Goal: Task Accomplishment & Management: Manage account settings

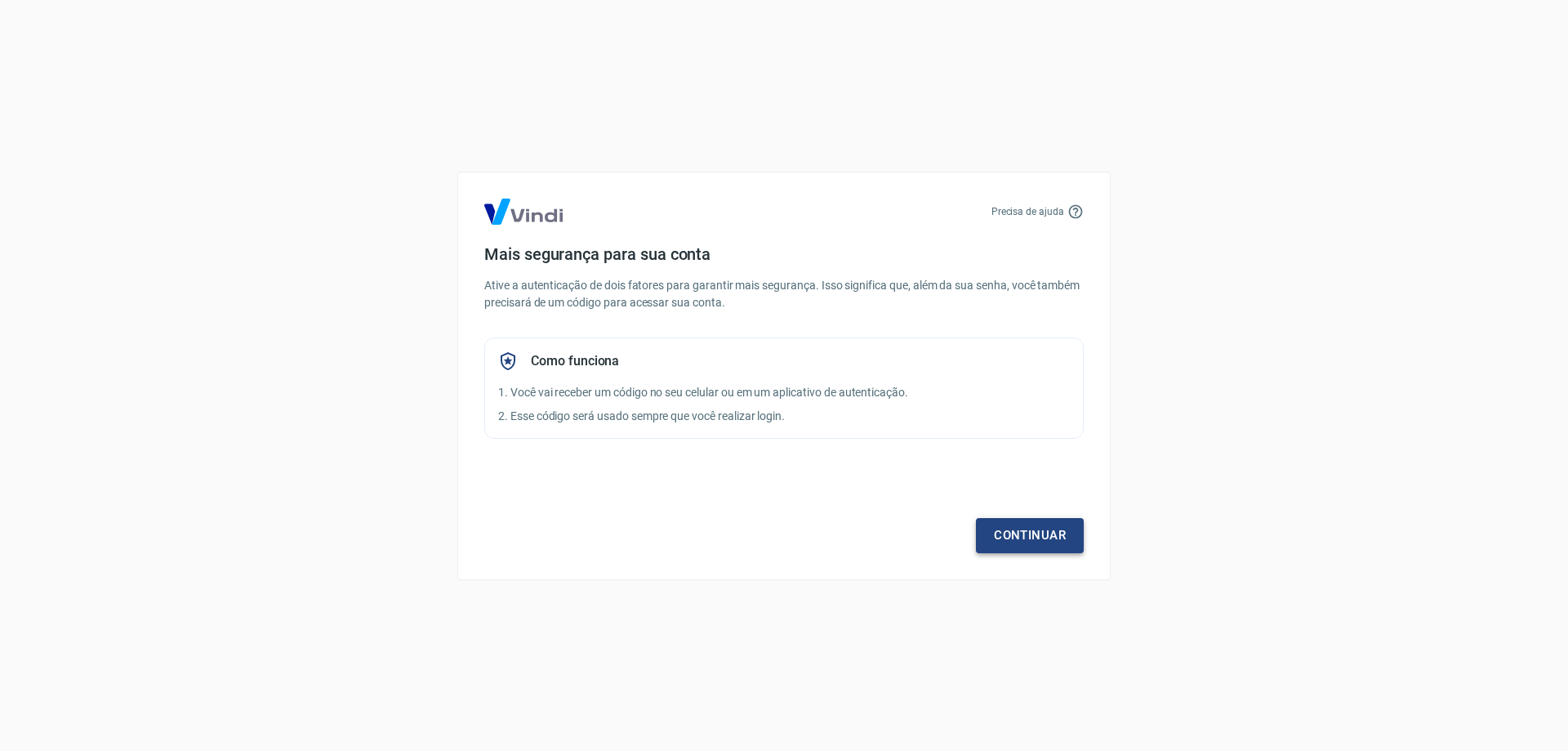
click at [1037, 532] on link "Continuar" at bounding box center [1029, 535] width 108 height 34
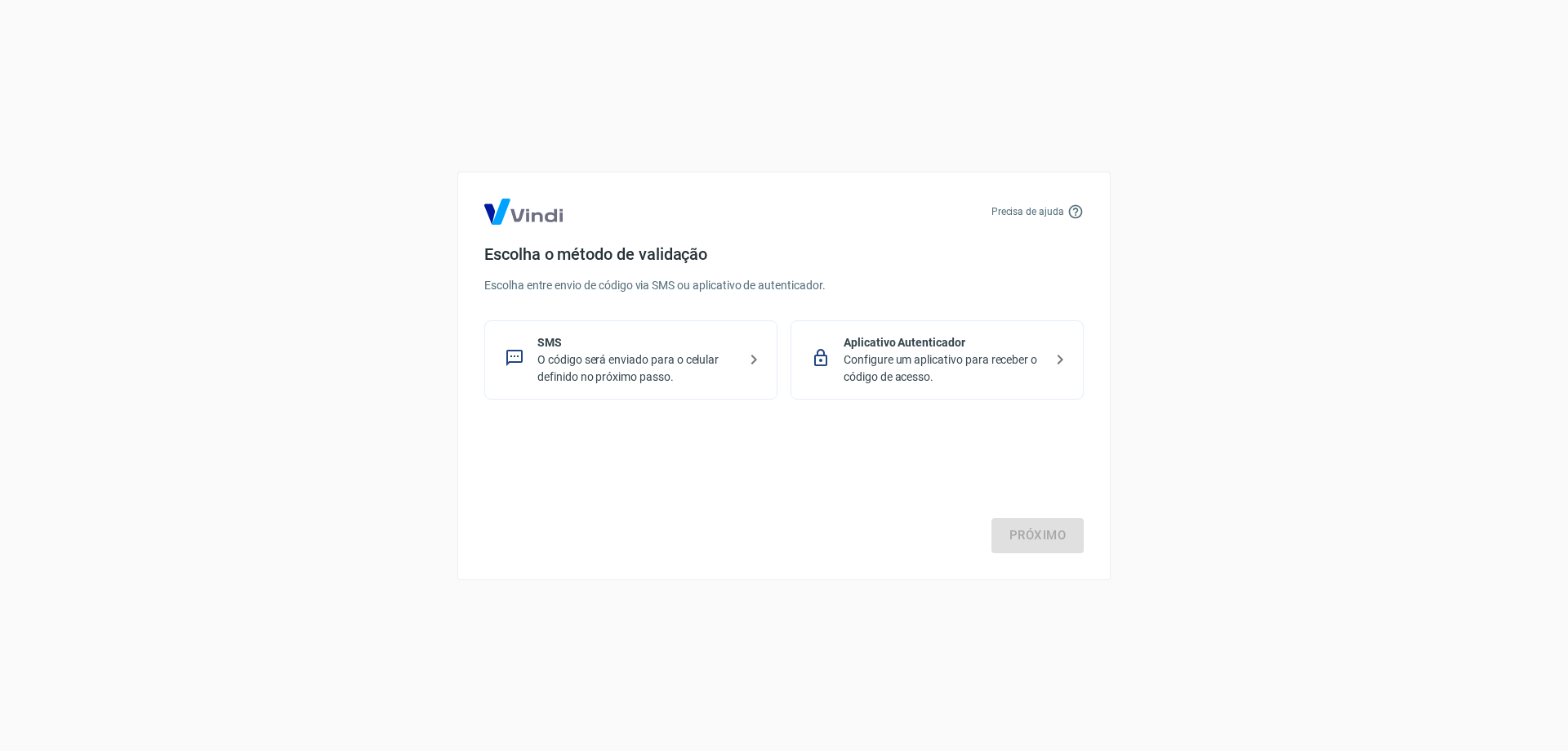
click at [663, 369] on p "O código será enviado para o celular definido no próximo passo." at bounding box center [638, 369] width 201 height 34
click at [1029, 538] on link "Próximo" at bounding box center [1037, 535] width 93 height 34
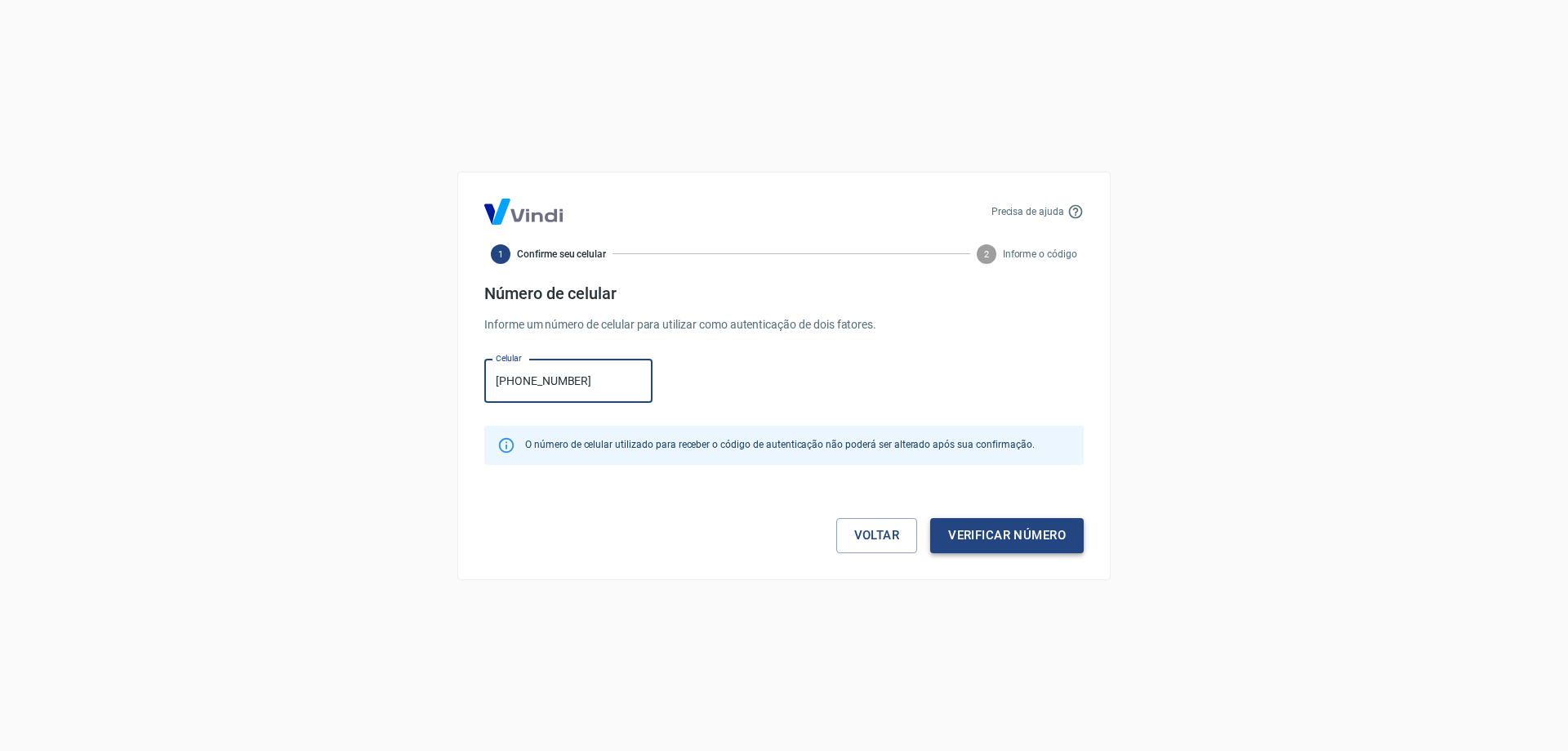
type input "[PHONE_NUMBER]"
click at [1003, 545] on button "Verificar número" at bounding box center [1006, 535] width 154 height 34
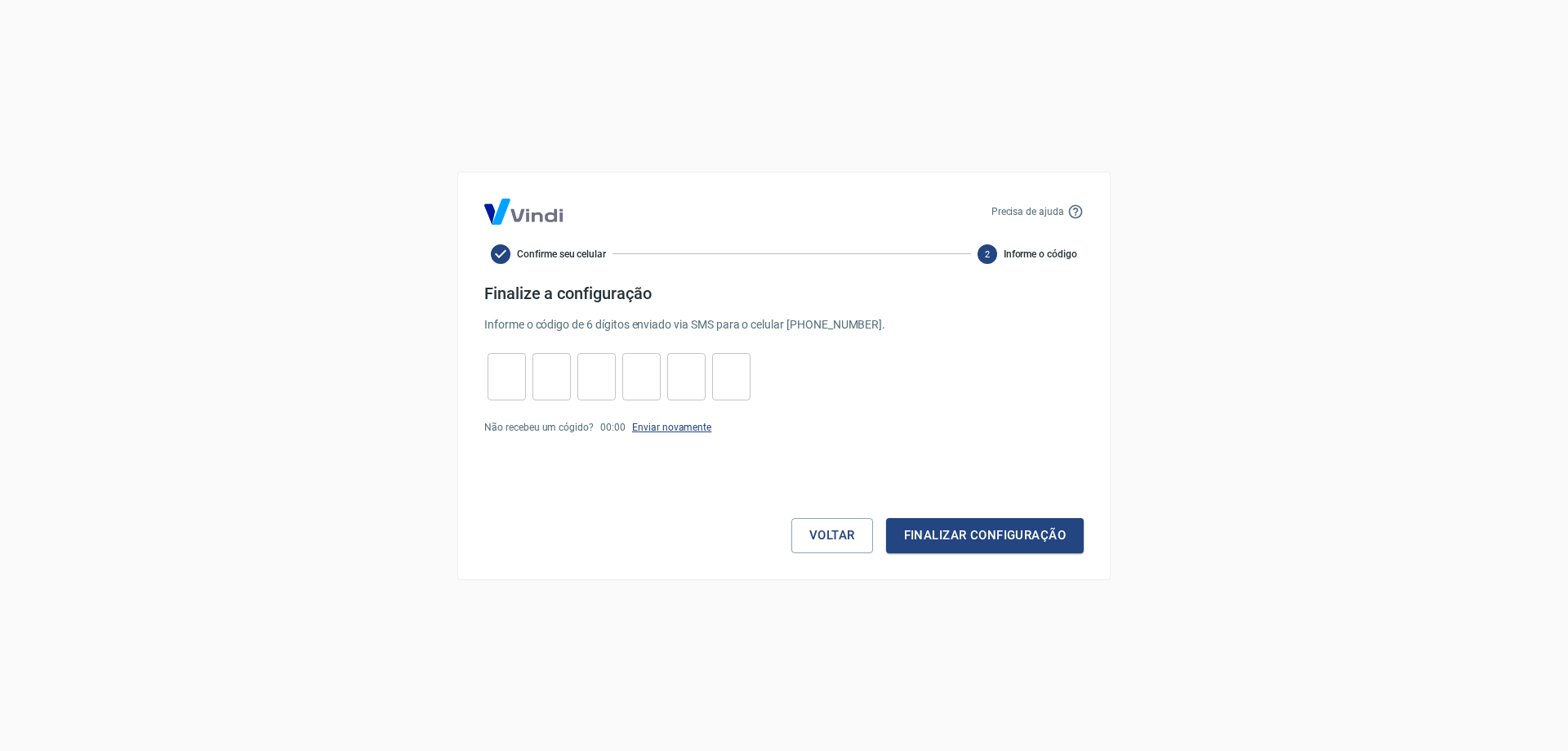
click at [653, 426] on link "Enviar novamente" at bounding box center [671, 427] width 79 height 11
click at [670, 426] on link "Enviar novamente" at bounding box center [671, 427] width 79 height 11
click at [1074, 210] on icon at bounding box center [1075, 211] width 16 height 16
click at [1071, 211] on icon at bounding box center [1075, 211] width 16 height 16
click at [1055, 215] on p "Precisa de ajuda" at bounding box center [1028, 211] width 73 height 14
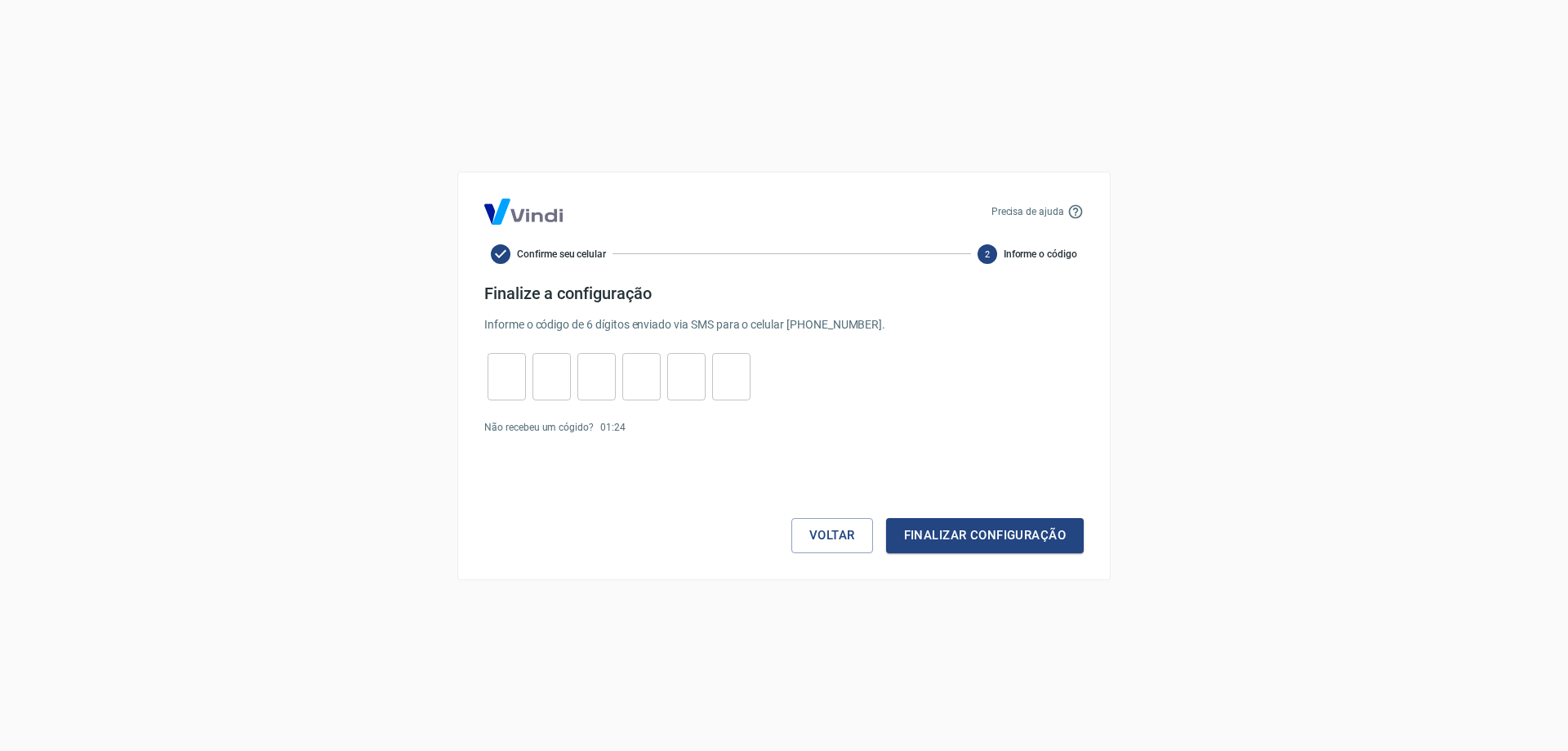
click at [1028, 207] on p "Precisa de ajuda" at bounding box center [1028, 211] width 73 height 14
click at [1015, 360] on div "​ ​ ​ ​ ​ ​" at bounding box center [784, 376] width 600 height 48
